Goal: Transaction & Acquisition: Obtain resource

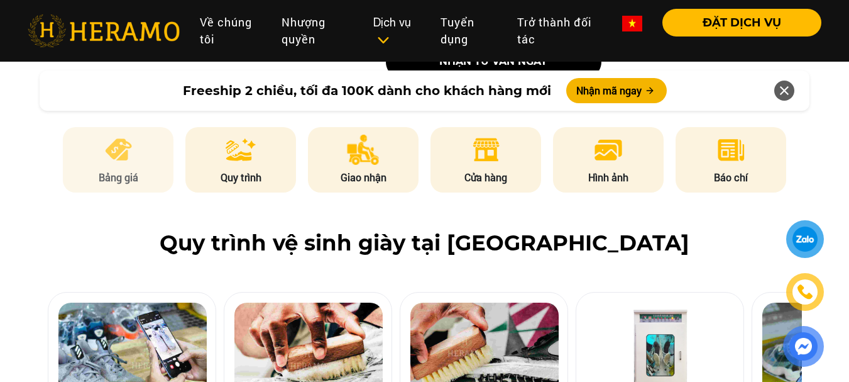
click at [97, 155] on li "Bảng giá" at bounding box center [118, 159] width 111 height 65
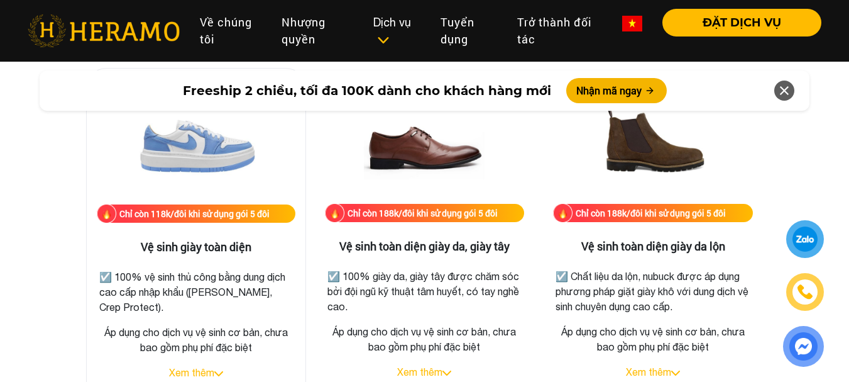
scroll to position [1883, 0]
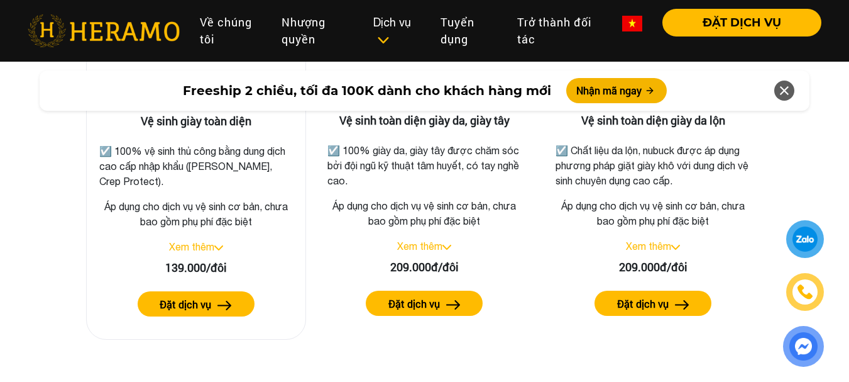
click at [199, 253] on div "Xem thêm" at bounding box center [196, 246] width 199 height 15
click at [214, 245] on link "Xem thêm" at bounding box center [191, 246] width 45 height 11
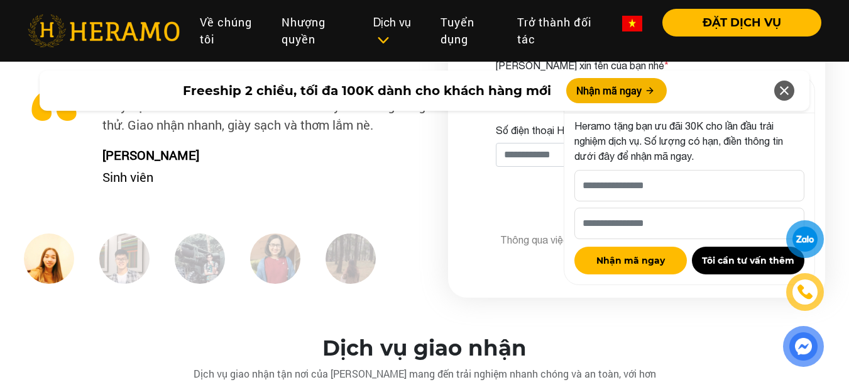
scroll to position [3454, 0]
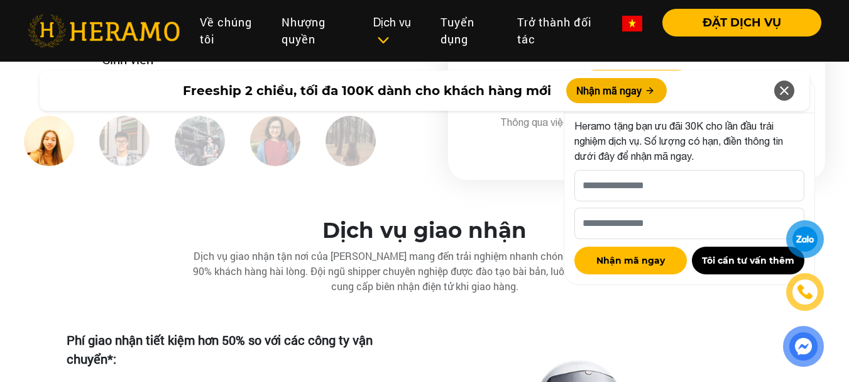
click at [785, 87] on icon at bounding box center [784, 90] width 15 height 23
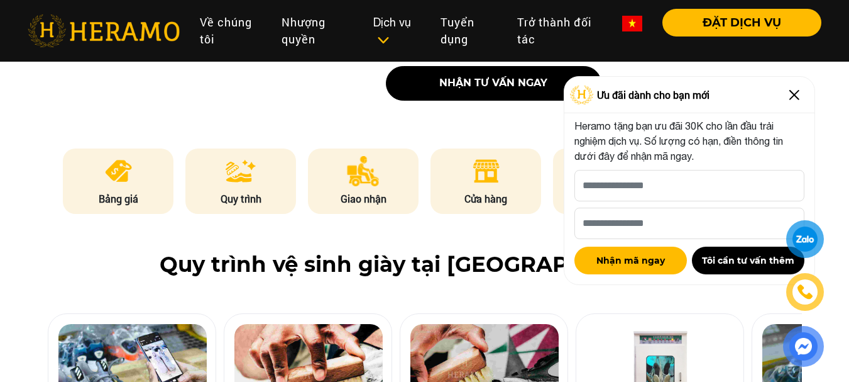
scroll to position [0, 0]
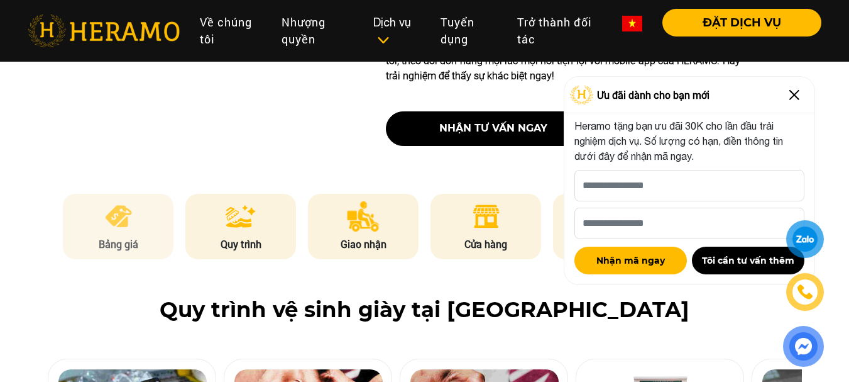
click at [119, 224] on img at bounding box center [118, 216] width 31 height 30
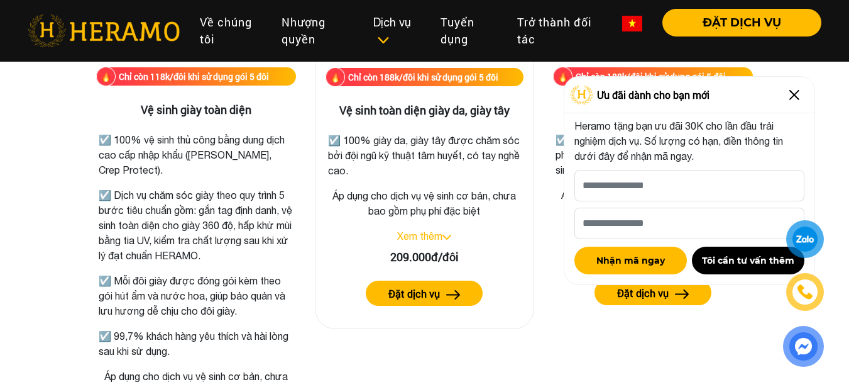
scroll to position [2009, 0]
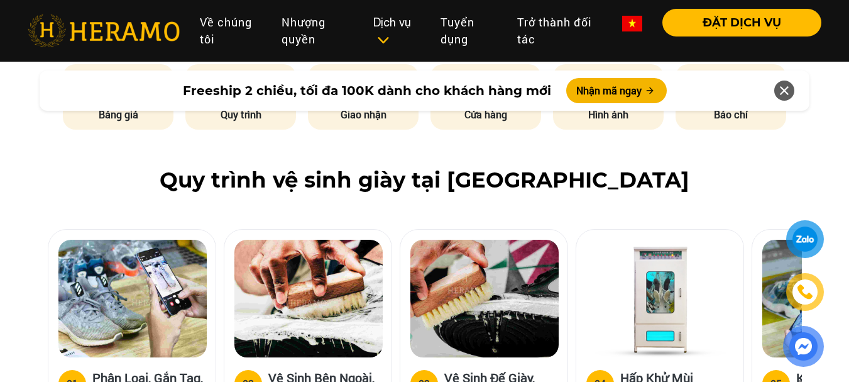
scroll to position [566, 0]
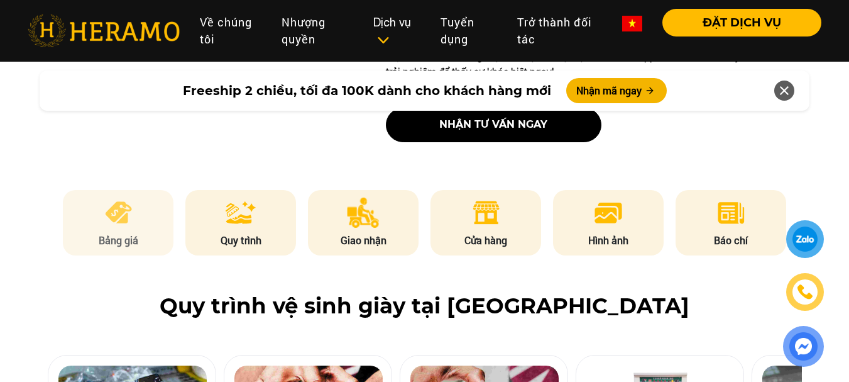
click at [122, 228] on li "Bảng giá" at bounding box center [118, 222] width 111 height 65
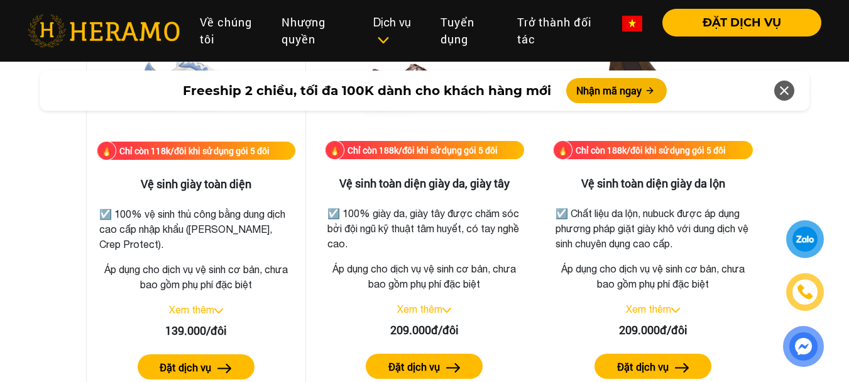
scroll to position [1821, 0]
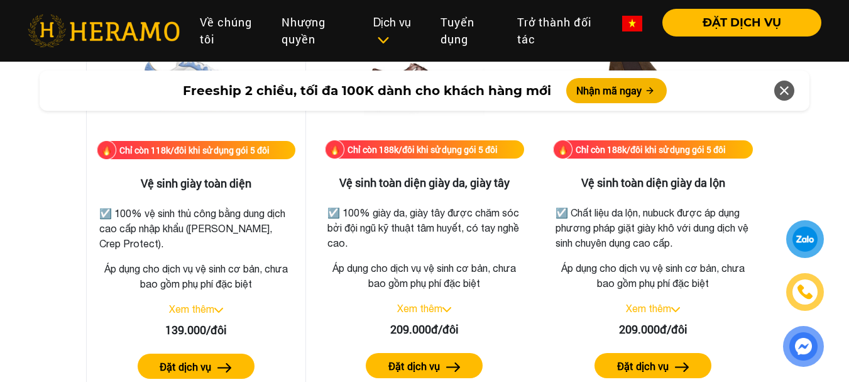
click at [221, 302] on div "Xem thêm" at bounding box center [196, 308] width 199 height 15
click at [217, 304] on div "Xem thêm" at bounding box center [196, 308] width 199 height 15
click at [213, 314] on link "Xem thêm" at bounding box center [191, 308] width 45 height 11
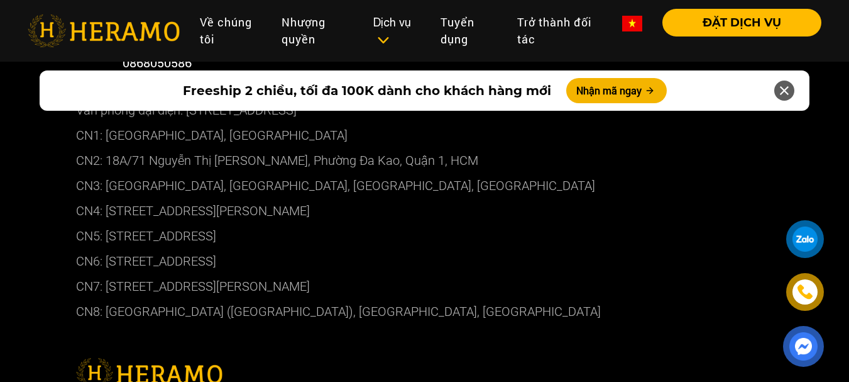
scroll to position [7302, 0]
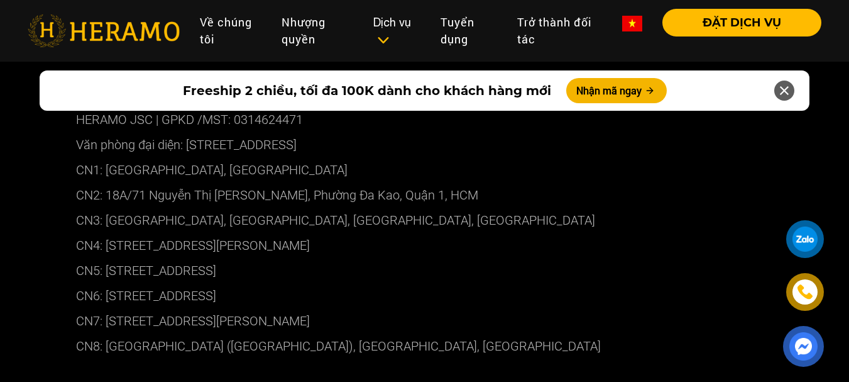
drag, startPoint x: 346, startPoint y: 221, endPoint x: 107, endPoint y: 215, distance: 238.9
click at [107, 308] on p "CN7: [STREET_ADDRESS][PERSON_NAME]" at bounding box center [425, 320] width 698 height 25
click at [421, 308] on p "CN7: [STREET_ADDRESS][PERSON_NAME]" at bounding box center [425, 320] width 698 height 25
drag, startPoint x: 333, startPoint y: 222, endPoint x: 106, endPoint y: 223, distance: 227.5
click at [105, 308] on p "CN7: [STREET_ADDRESS][PERSON_NAME]" at bounding box center [425, 320] width 698 height 25
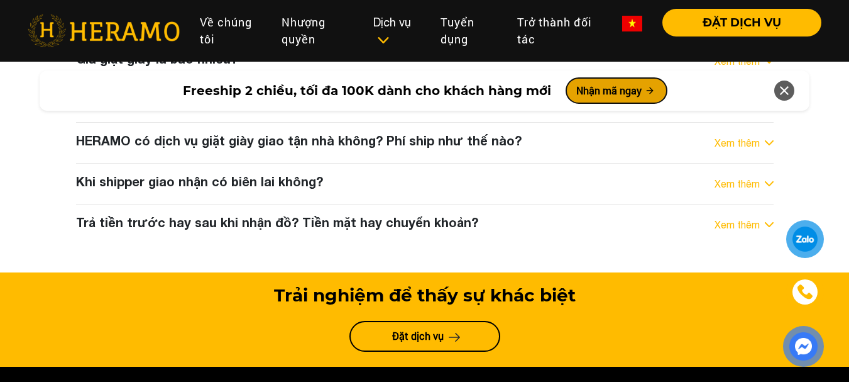
click at [595, 101] on button "Nhận mã ngay" at bounding box center [616, 90] width 101 height 25
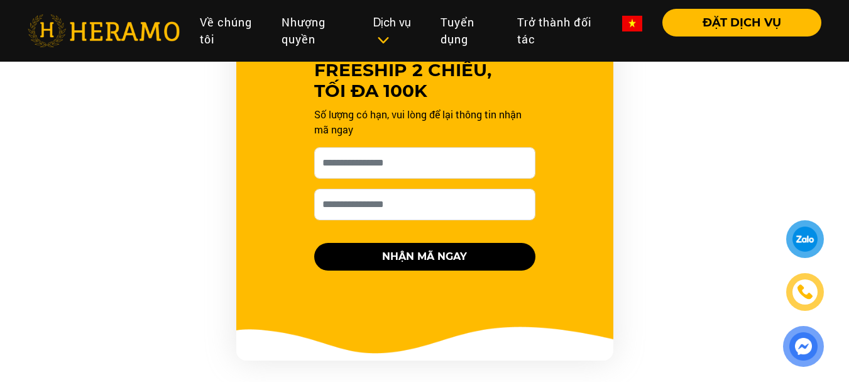
scroll to position [1267, 0]
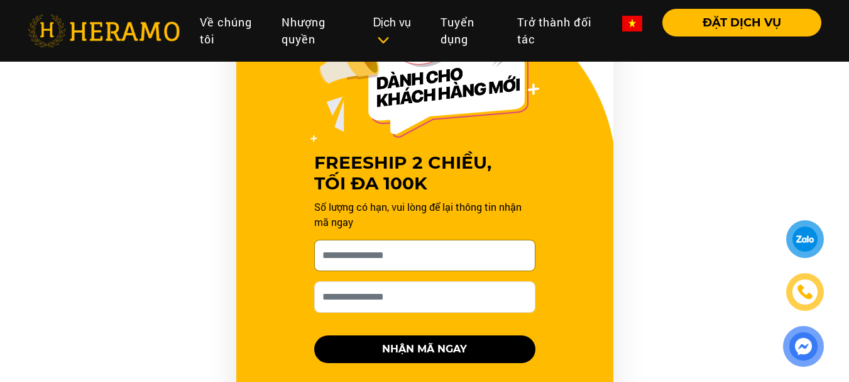
click at [419, 250] on input "Cho HERAMO xin tên của bạn nhé *" at bounding box center [424, 254] width 221 height 31
type input "*"
type input "******"
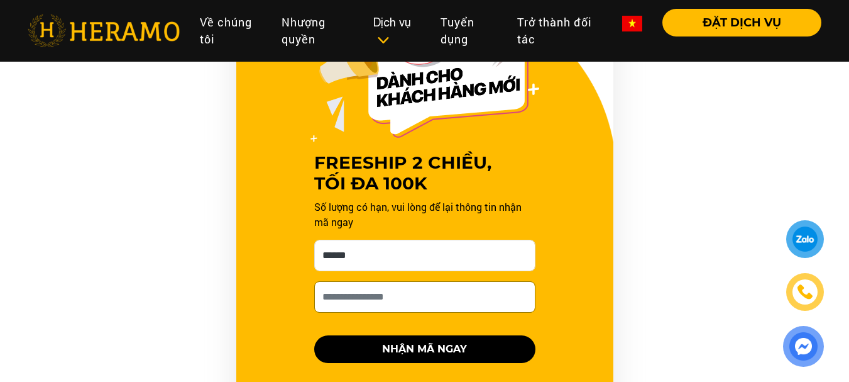
click at [459, 299] on input "Số điện thoại HERAMO có thể liên hệ là *" at bounding box center [424, 296] width 221 height 31
type input "**********"
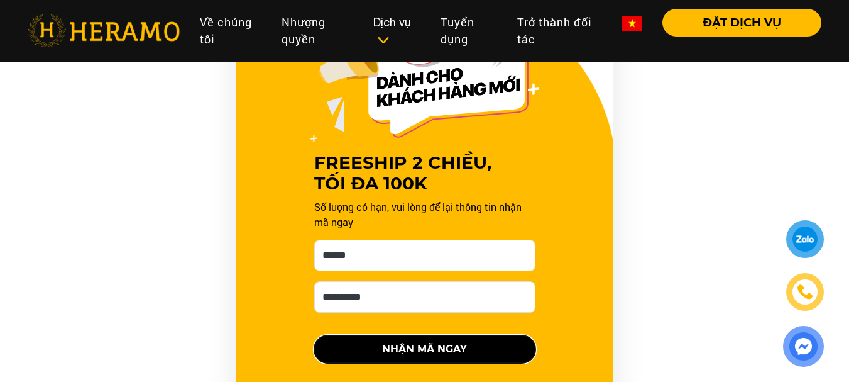
click at [476, 348] on button "NHẬN MÃ NGAY" at bounding box center [424, 349] width 221 height 28
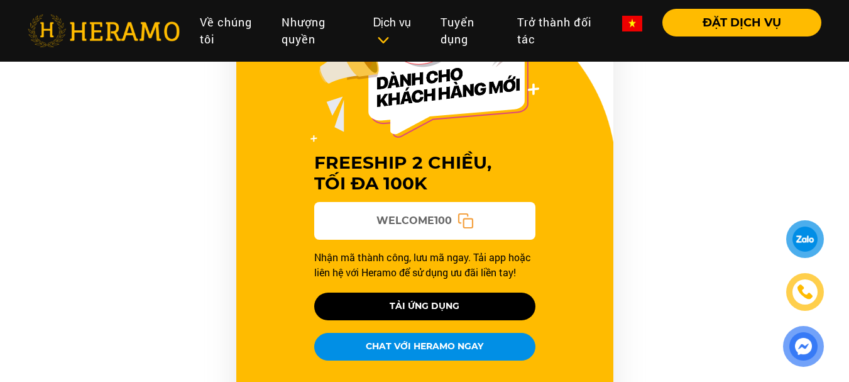
click at [459, 221] on icon at bounding box center [465, 220] width 16 height 16
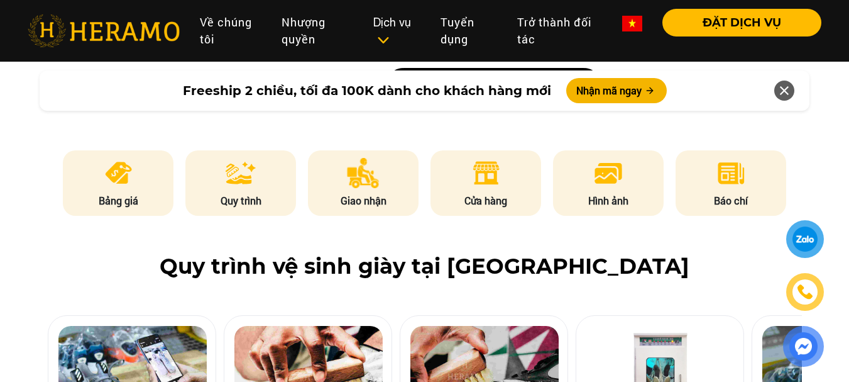
scroll to position [513, 0]
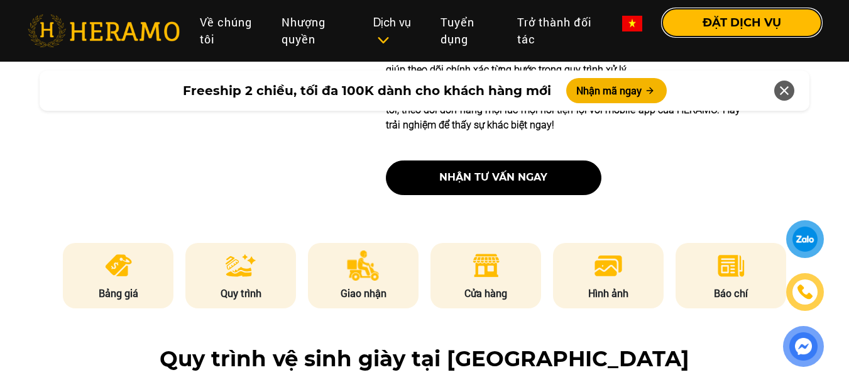
click at [731, 16] on button "ĐẶT DỊCH VỤ" at bounding box center [741, 23] width 159 height 28
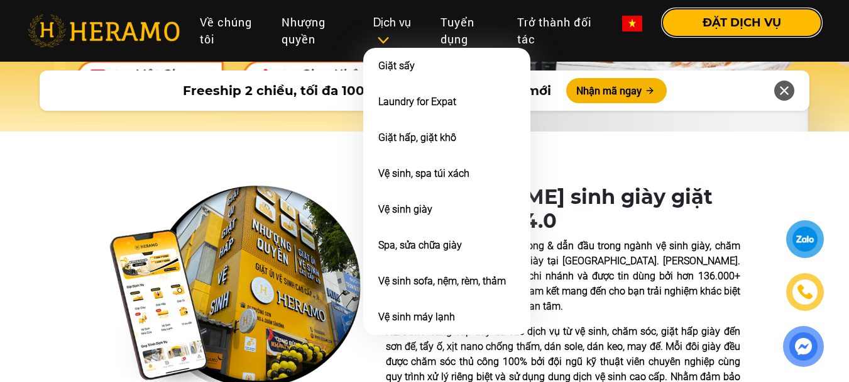
scroll to position [136, 0]
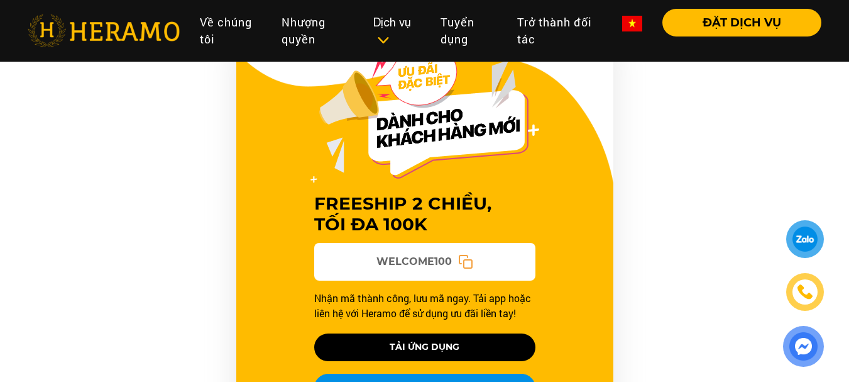
scroll to position [1204, 0]
